Goal: Communication & Community: Answer question/provide support

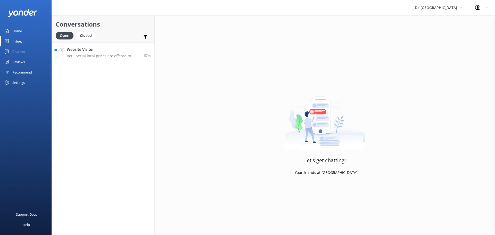
click at [122, 53] on div "Website Visitor Bot: Special local prices are offered to locals with valid loca…" at bounding box center [103, 52] width 73 height 11
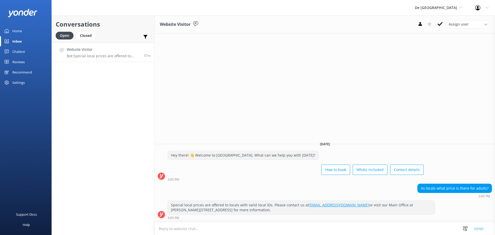
click at [233, 231] on textarea at bounding box center [325, 228] width 340 height 13
type textarea "t"
type textarea "for locals will be the same as tourist $109 per person if you show local ID you…"
click at [478, 225] on button "Send" at bounding box center [478, 228] width 19 height 13
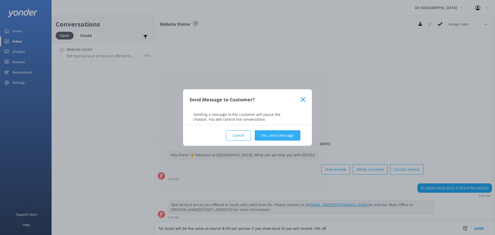
click at [286, 135] on button "Yes, send message" at bounding box center [278, 135] width 46 height 10
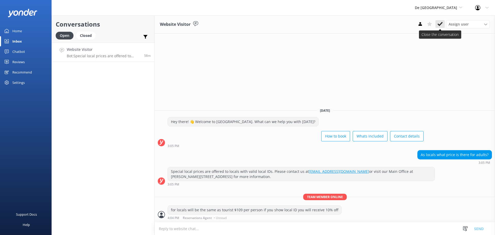
click at [441, 22] on use at bounding box center [439, 24] width 5 height 4
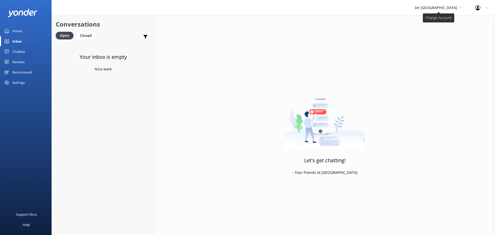
click at [444, 9] on span "De [GEOGRAPHIC_DATA]" at bounding box center [435, 7] width 42 height 5
click at [436, 31] on link "Aruba's Activities Expert" at bounding box center [434, 34] width 52 height 12
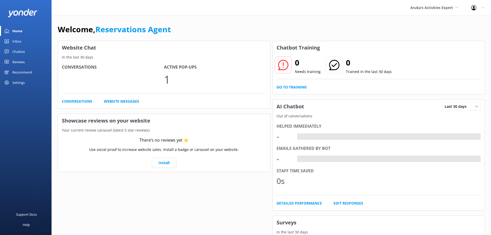
click at [20, 41] on div "Inbox" at bounding box center [16, 41] width 9 height 10
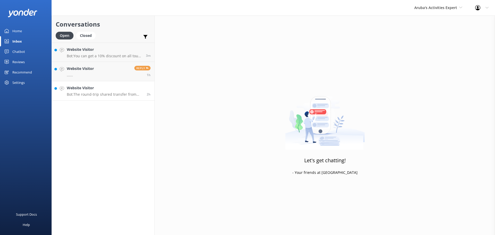
click at [113, 94] on p "Bot: The round-trip shared transfer from Aruba airport is $21.50 per person. Fo…" at bounding box center [105, 94] width 76 height 5
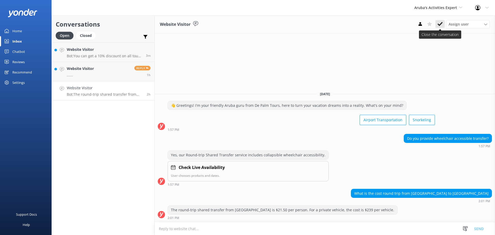
click at [438, 23] on icon at bounding box center [439, 23] width 5 height 5
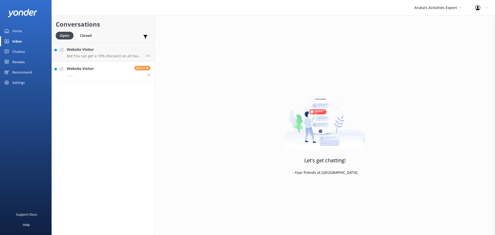
click at [104, 73] on link "Website Visitor ...... Reply 1h" at bounding box center [103, 71] width 103 height 19
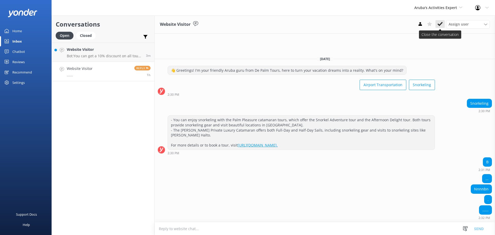
click at [439, 24] on icon at bounding box center [439, 23] width 5 height 5
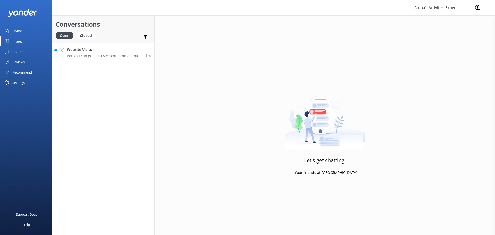
click at [119, 53] on div "Website Visitor Bot: You can get a 10% discount on all tours by using the promo…" at bounding box center [104, 52] width 75 height 11
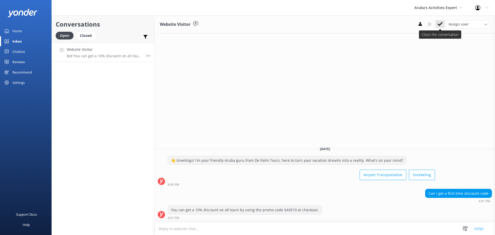
click at [443, 22] on button at bounding box center [439, 24] width 9 height 8
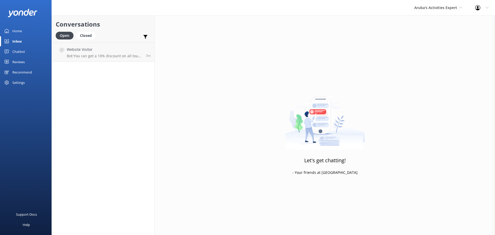
click at [445, 13] on div "Aruba's Activities Expert De Palm Island Aruba's Activities Expert The Captain" at bounding box center [438, 7] width 61 height 15
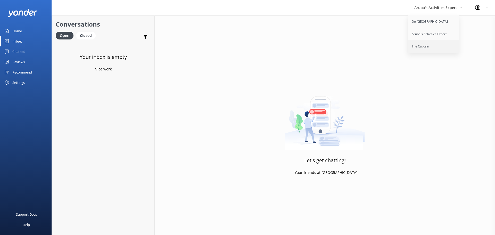
click at [432, 50] on link "The Captain" at bounding box center [434, 46] width 52 height 12
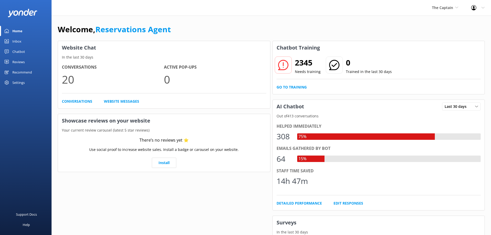
click at [20, 39] on div "Inbox" at bounding box center [16, 41] width 9 height 10
